Goal: Subscribe to service/newsletter

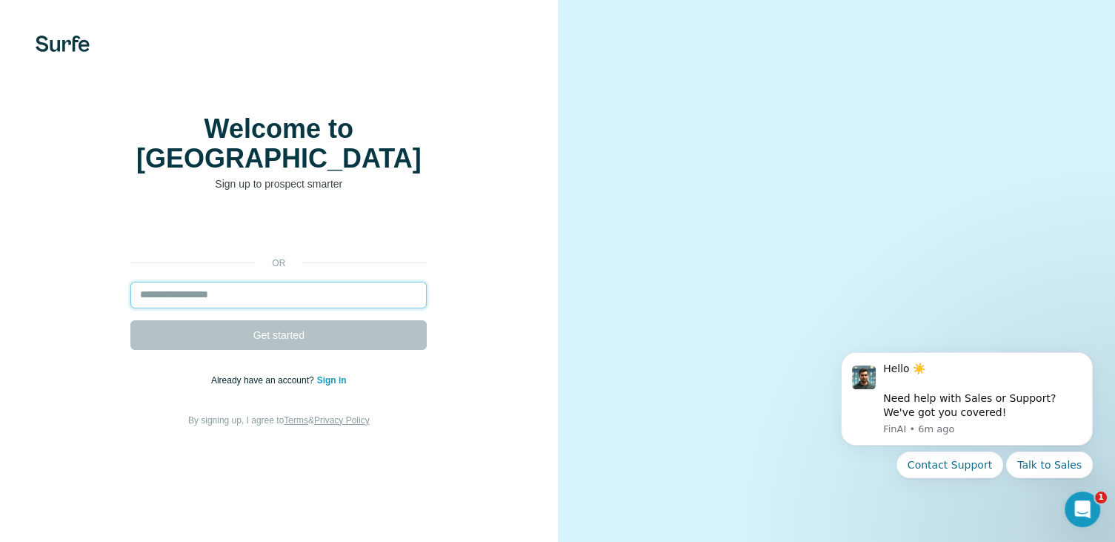
click at [290, 308] on input "email" at bounding box center [278, 295] width 296 height 27
type input "**********"
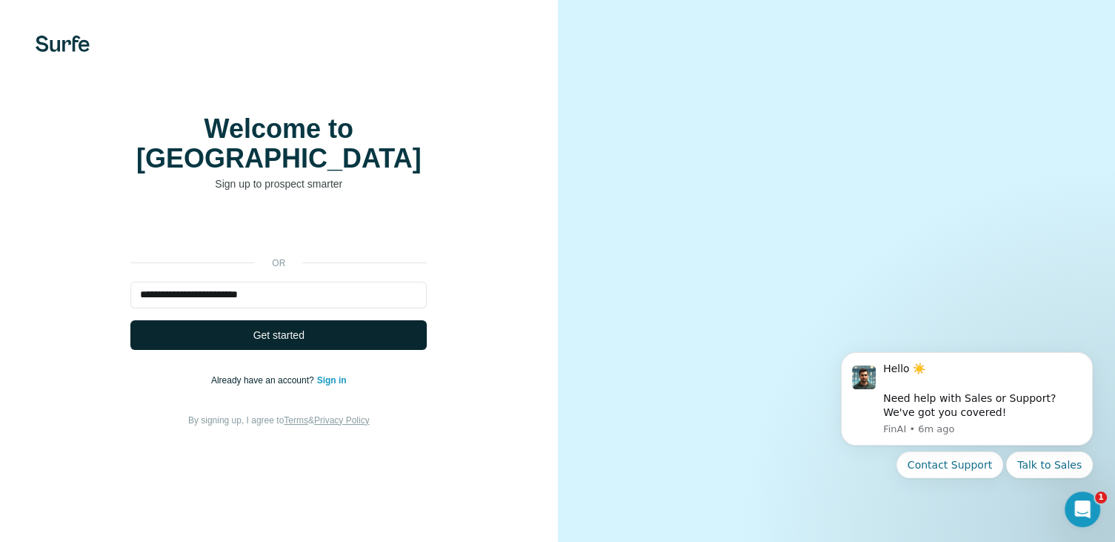
click at [264, 342] on span "Get started" at bounding box center [278, 335] width 51 height 15
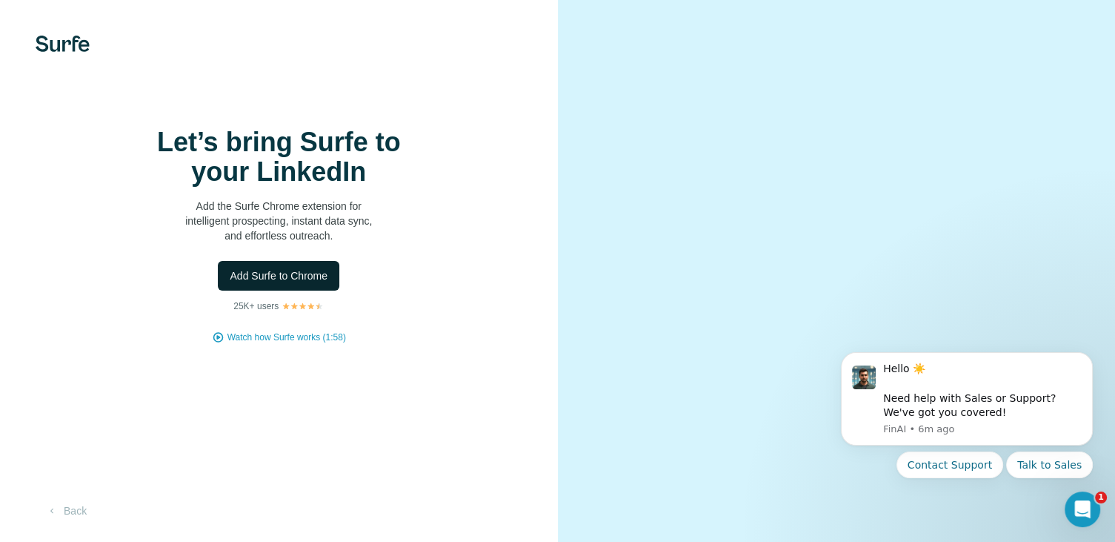
click at [292, 283] on span "Add Surfe to Chrome" at bounding box center [279, 275] width 98 height 15
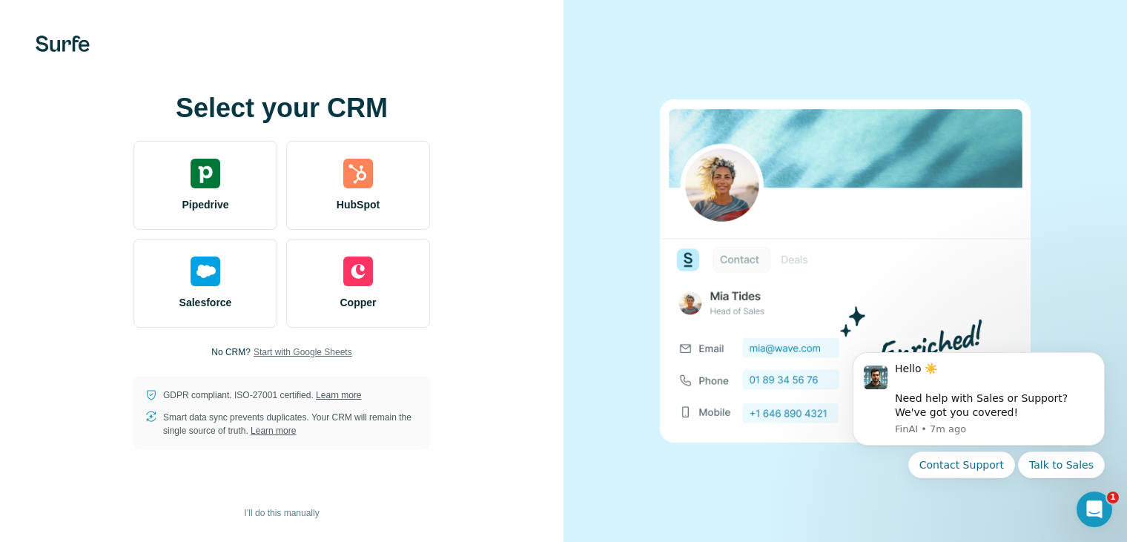
click at [311, 351] on span "Start with Google Sheets" at bounding box center [302, 351] width 99 height 13
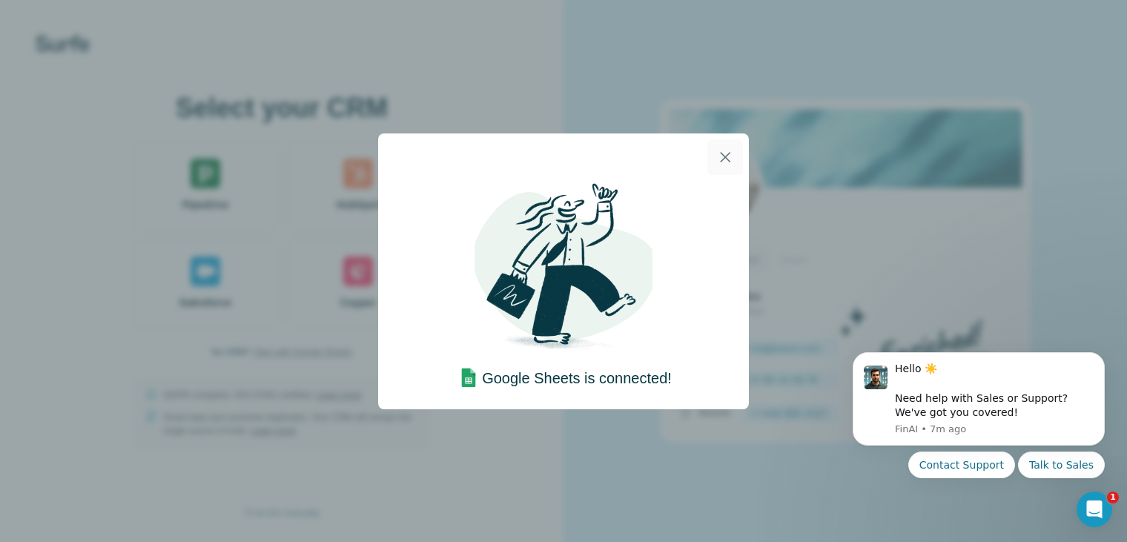
click at [725, 156] on icon "button" at bounding box center [725, 157] width 18 height 18
